Goal: Navigation & Orientation: Find specific page/section

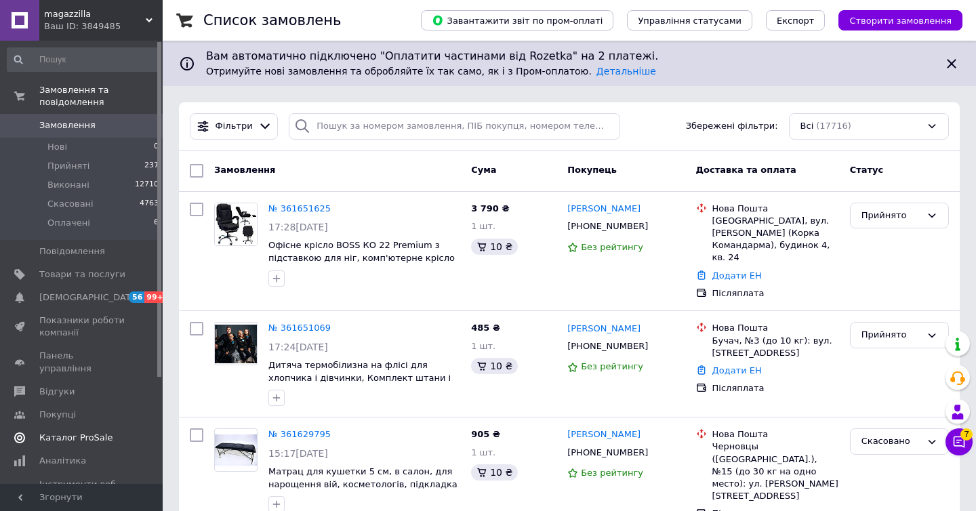
click at [84, 432] on span "Каталог ProSale" at bounding box center [75, 438] width 73 height 12
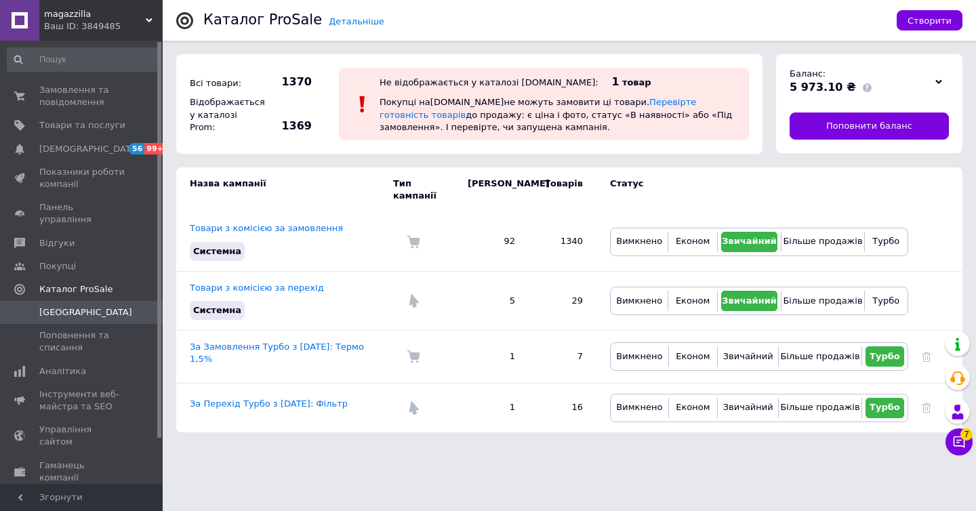
click at [65, 25] on div "Ваш ID: 3849485" at bounding box center [103, 26] width 119 height 12
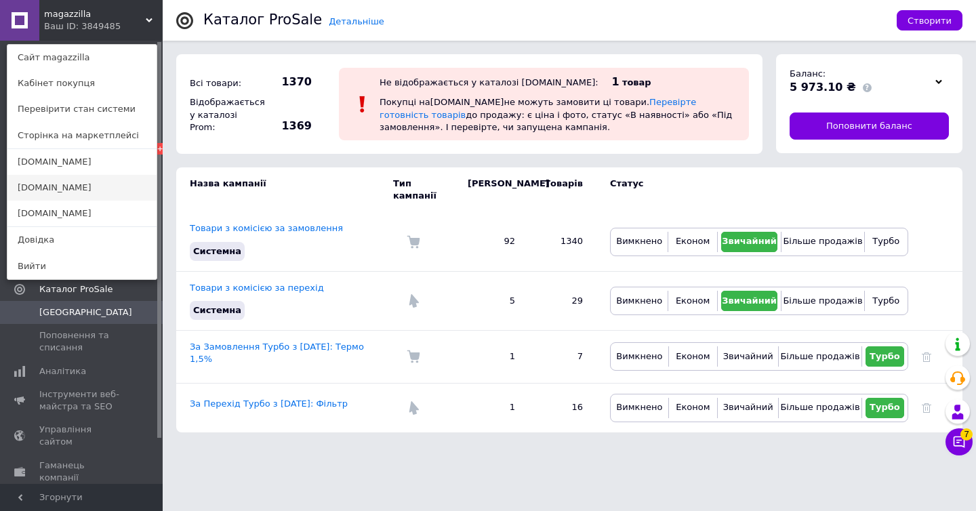
click at [77, 184] on link "[DOMAIN_NAME]" at bounding box center [81, 188] width 149 height 26
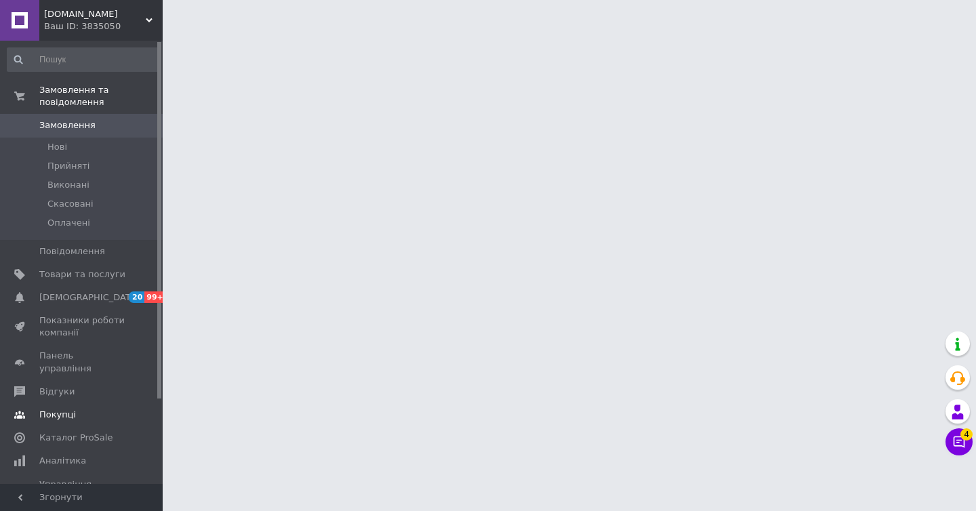
click at [101, 413] on link "Покупці" at bounding box center [83, 414] width 167 height 23
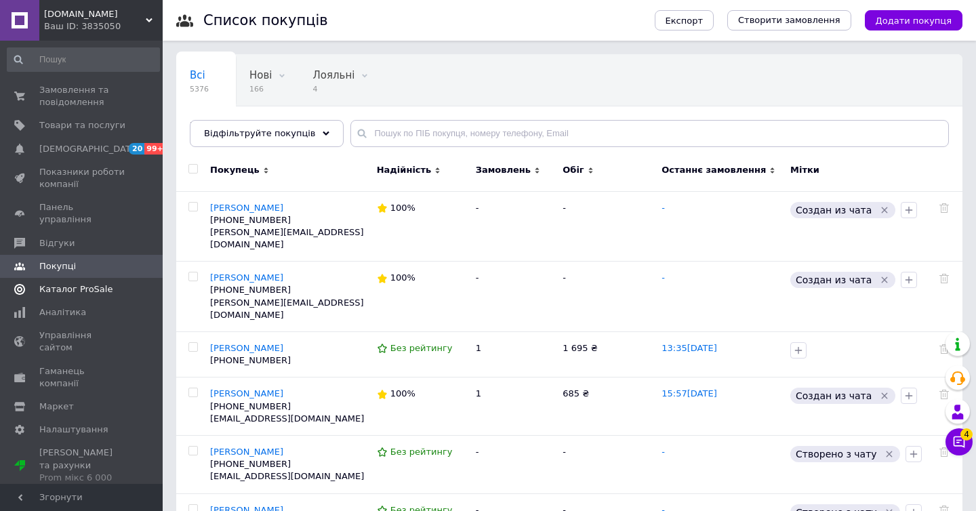
click at [77, 283] on span "Каталог ProSale" at bounding box center [75, 289] width 73 height 12
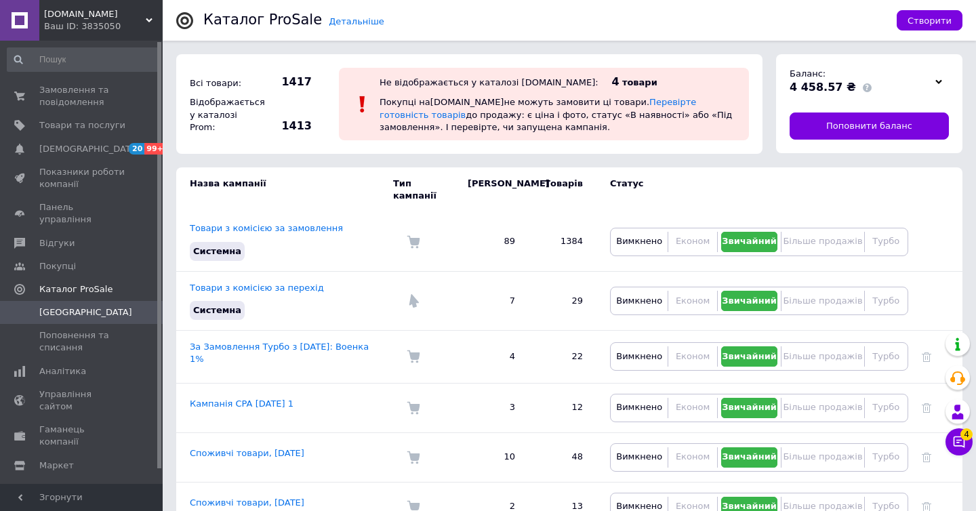
click at [77, 26] on div "Ваш ID: 3835050" at bounding box center [103, 26] width 119 height 12
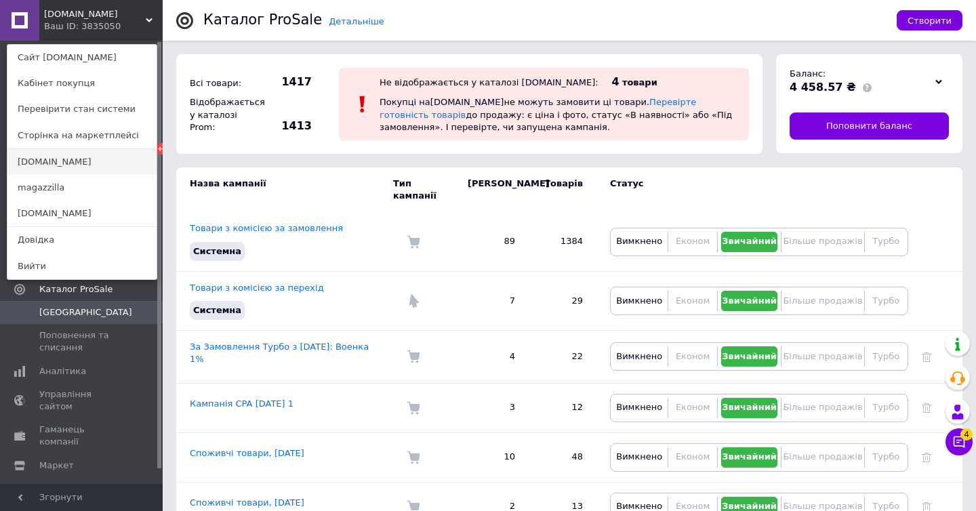
click at [82, 163] on link "[DOMAIN_NAME]" at bounding box center [81, 162] width 149 height 26
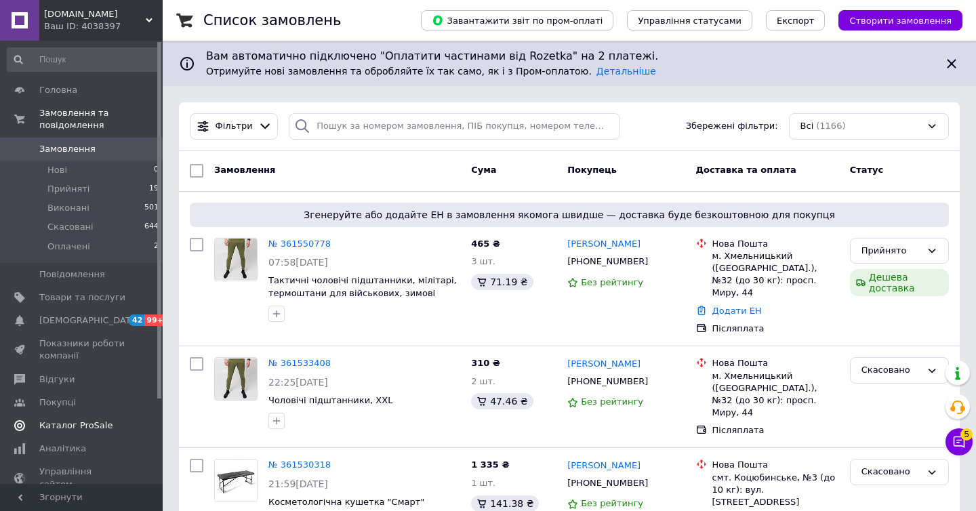
click at [112, 421] on span "Каталог ProSale" at bounding box center [82, 426] width 86 height 12
